Goal: Task Accomplishment & Management: Use online tool/utility

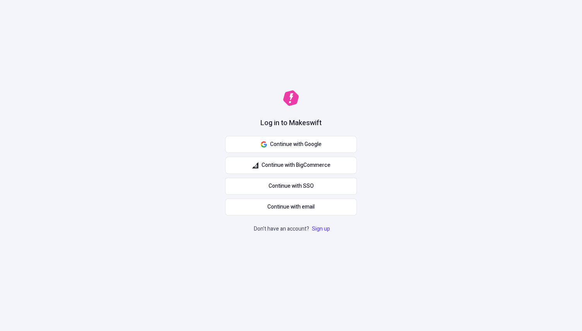
click at [279, 153] on div "Continue with Google Continue with BigCommerce Continue with SSO Continue with …" at bounding box center [290, 176] width 131 height 80
click at [279, 148] on span "Continue with Google" at bounding box center [295, 144] width 51 height 9
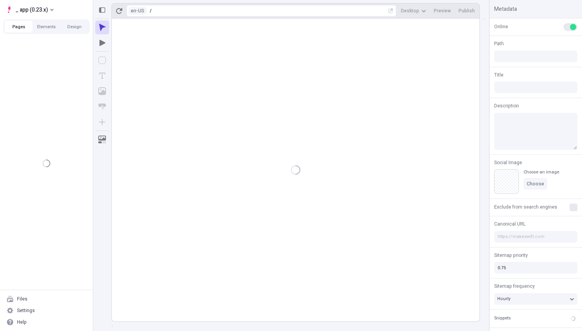
type input "/folder-without-space/page-33"
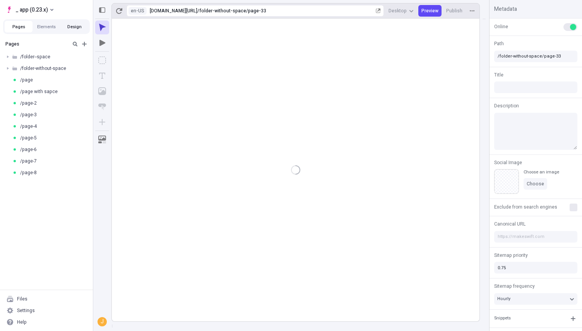
click at [68, 26] on button "Design" at bounding box center [74, 27] width 28 height 12
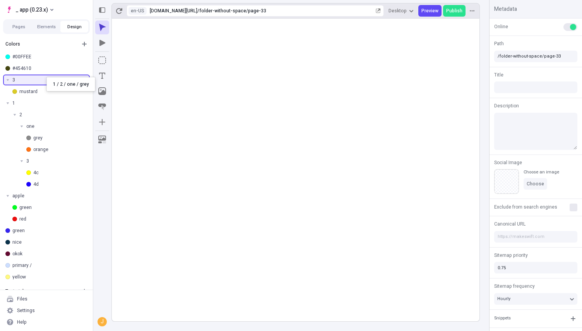
drag, startPoint x: 31, startPoint y: 127, endPoint x: 46, endPoint y: 78, distance: 51.4
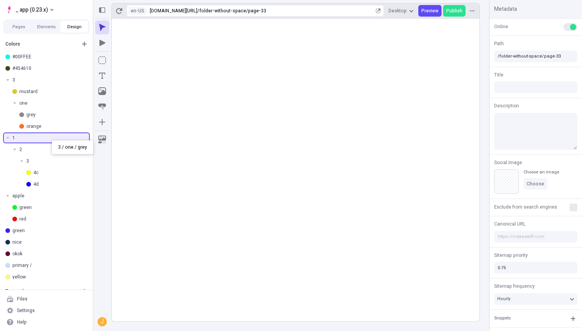
drag, startPoint x: 32, startPoint y: 104, endPoint x: 52, endPoint y: 140, distance: 41.2
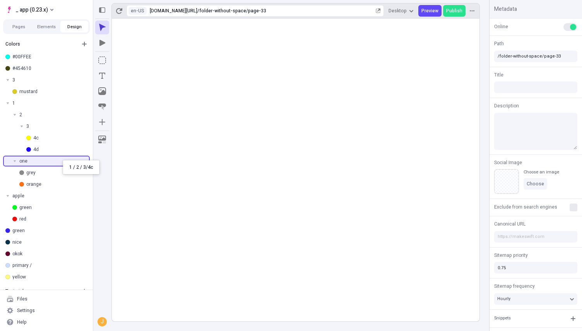
drag, startPoint x: 27, startPoint y: 126, endPoint x: 62, endPoint y: 160, distance: 49.5
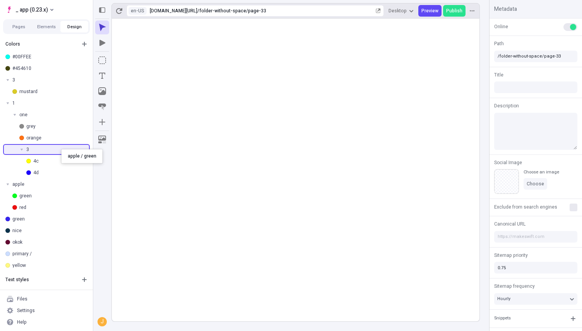
drag, startPoint x: 26, startPoint y: 184, endPoint x: 61, endPoint y: 149, distance: 49.2
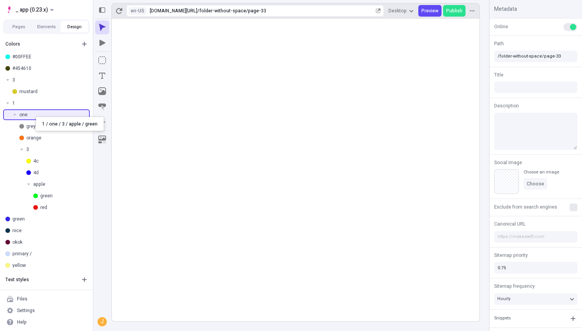
drag, startPoint x: 51, startPoint y: 183, endPoint x: 36, endPoint y: 117, distance: 68.3
